Goal: Transaction & Acquisition: Purchase product/service

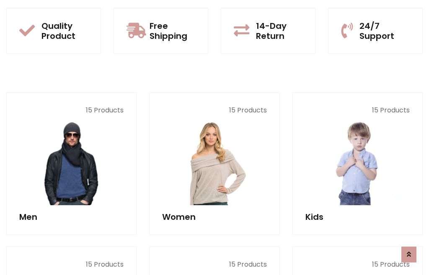
scroll to position [682, 0]
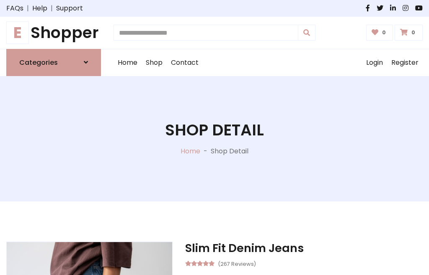
click at [54, 33] on h1 "E Shopper" at bounding box center [53, 32] width 95 height 19
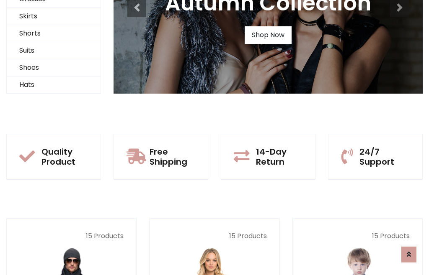
scroll to position [81, 0]
